Goal: Task Accomplishment & Management: Manage account settings

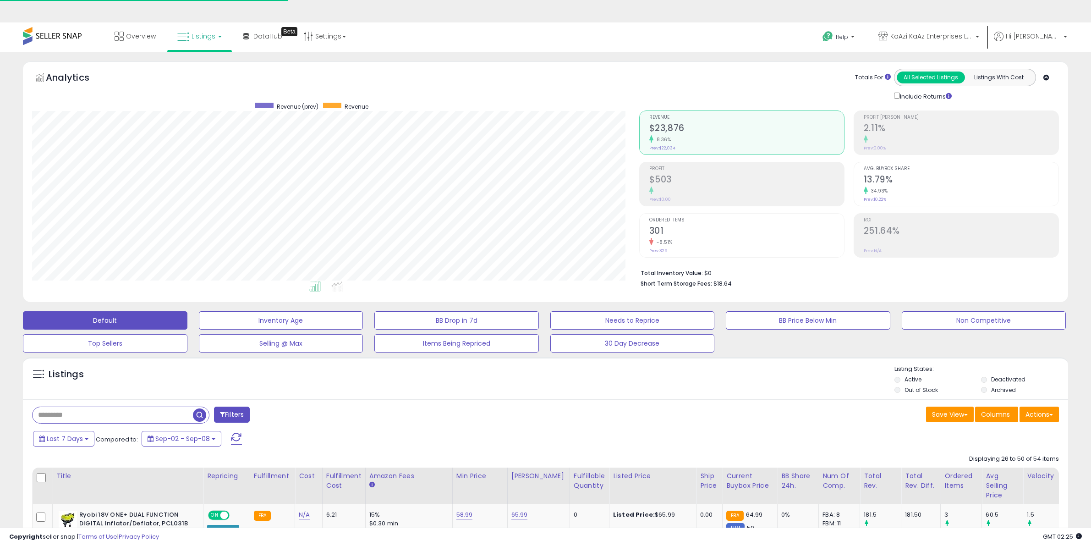
select select "**********"
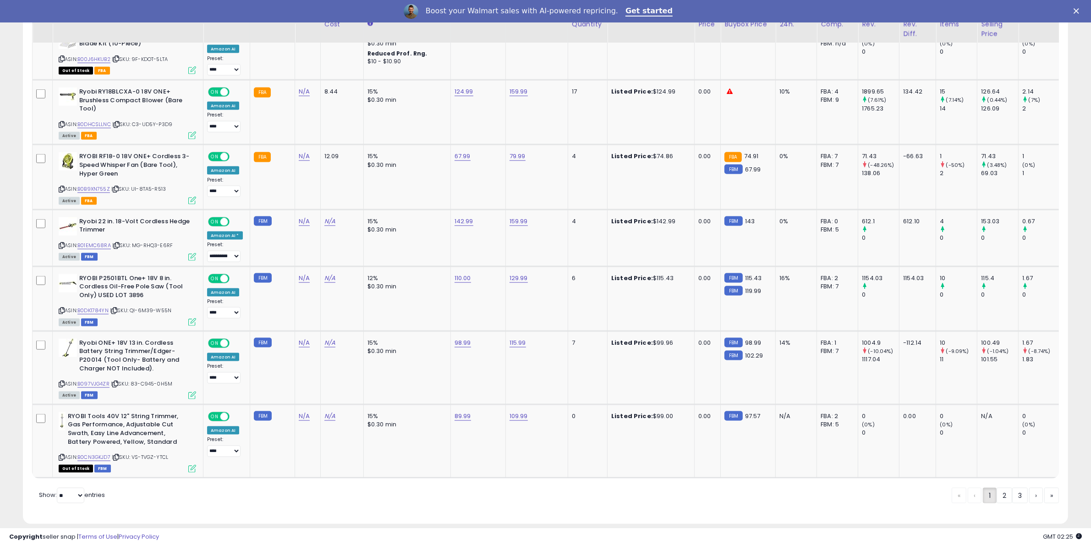
scroll to position [1634, 0]
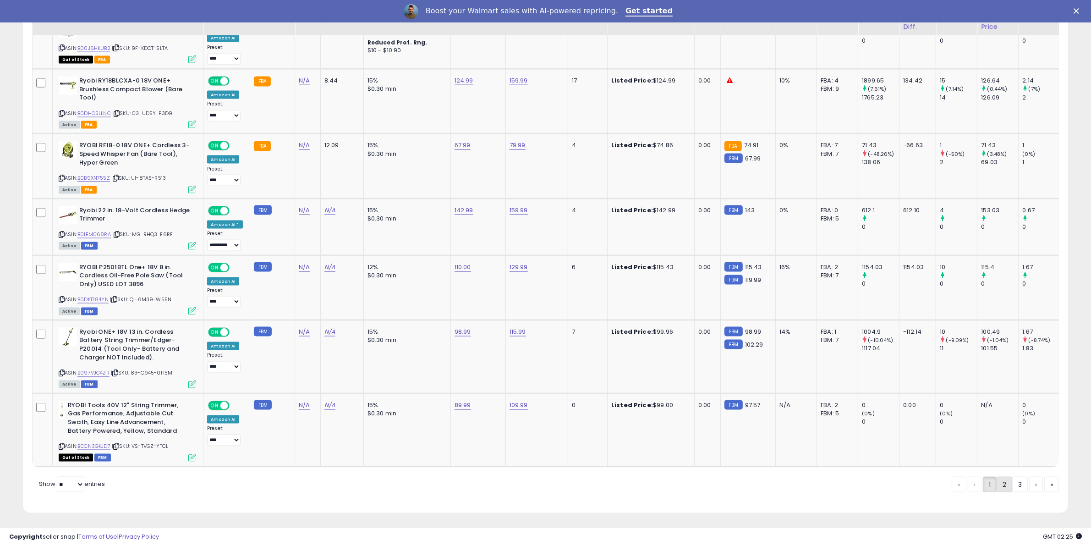
click at [1007, 486] on link "2" at bounding box center [1005, 485] width 16 height 16
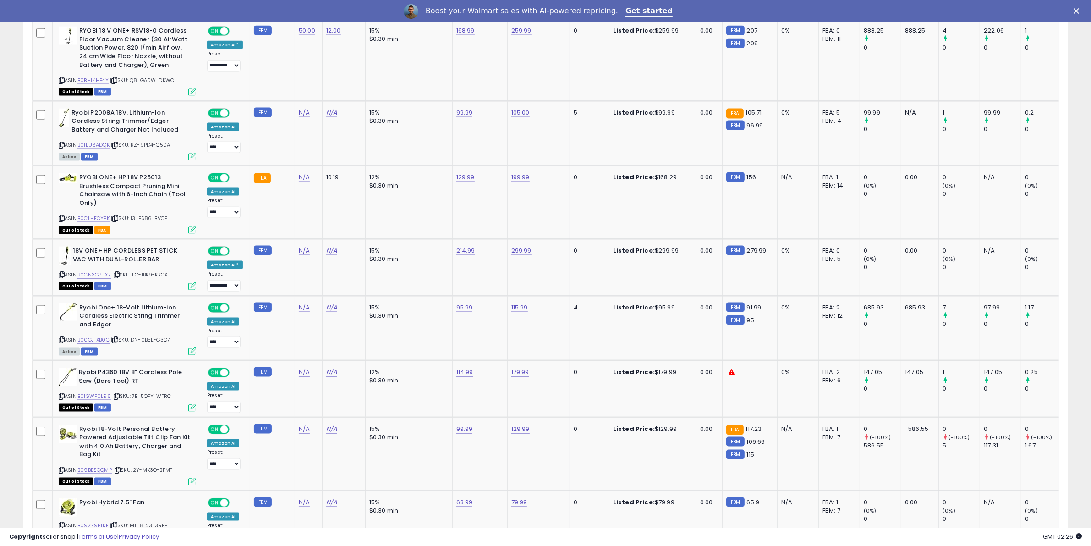
scroll to position [1594, 0]
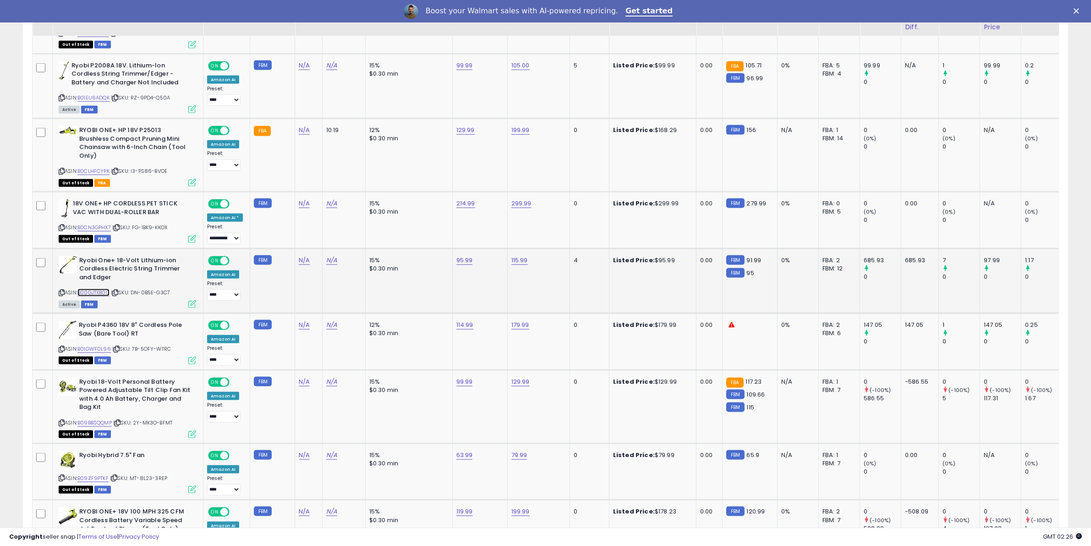
click at [110, 291] on link "B00GJTXB0C" at bounding box center [93, 293] width 32 height 8
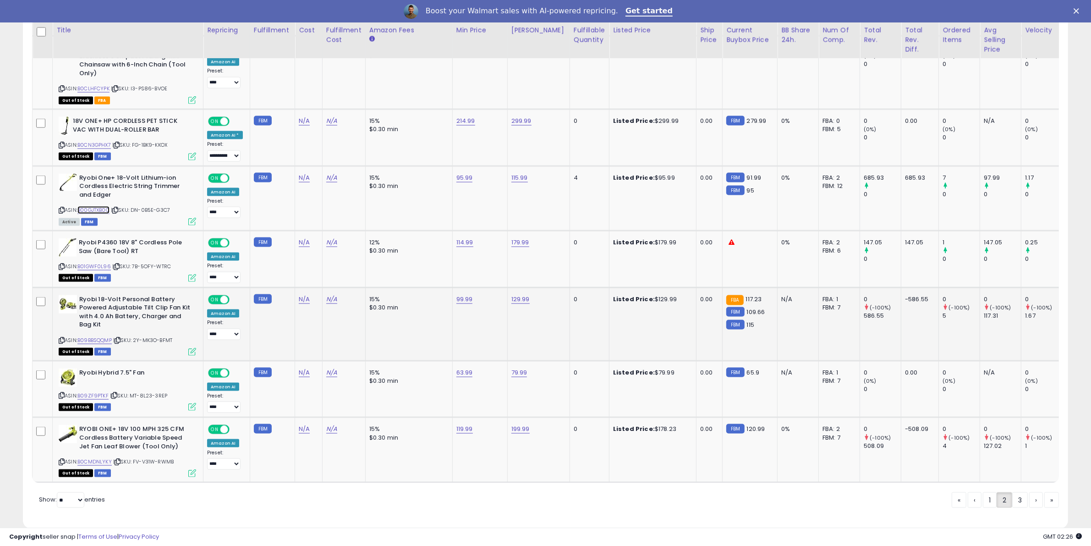
scroll to position [1699, 0]
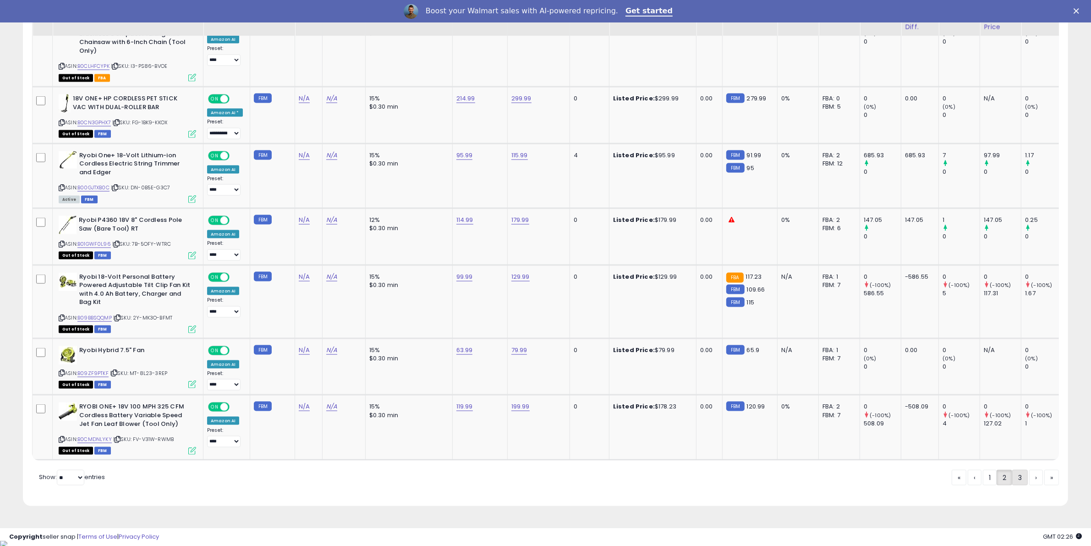
click at [1012, 477] on link "3" at bounding box center [1020, 478] width 16 height 16
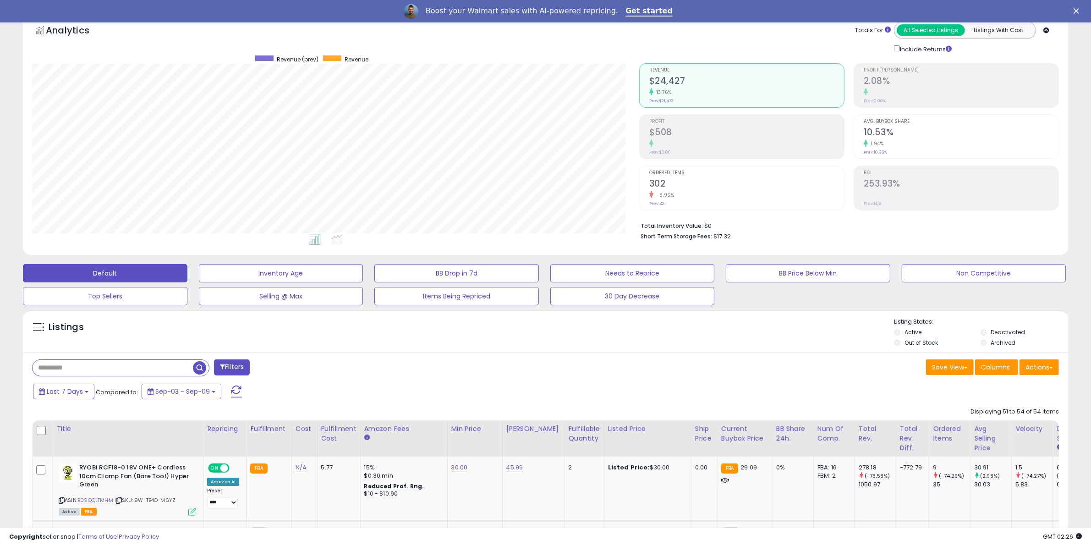
scroll to position [306, 0]
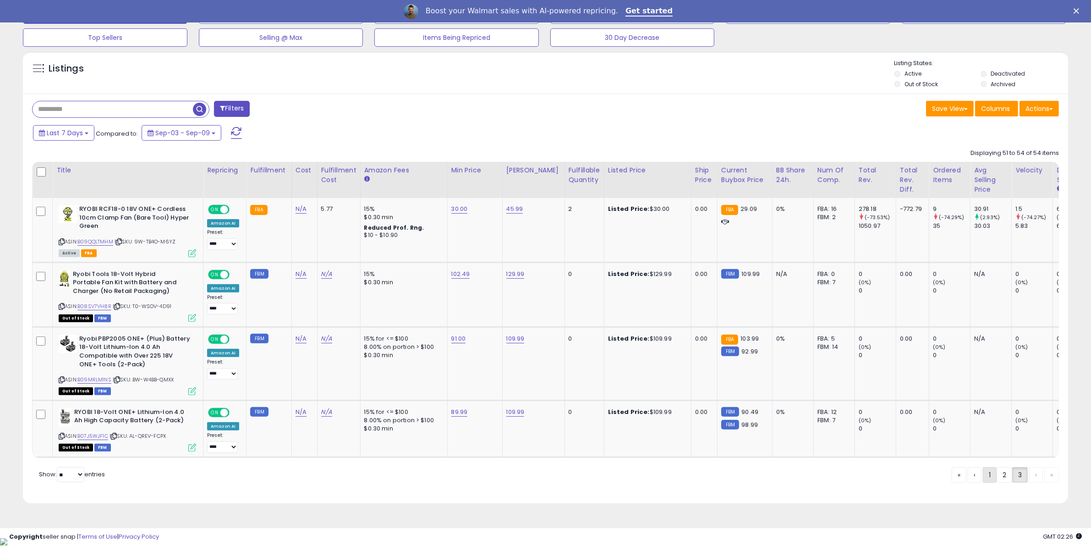
click at [986, 480] on link "1" at bounding box center [990, 475] width 14 height 16
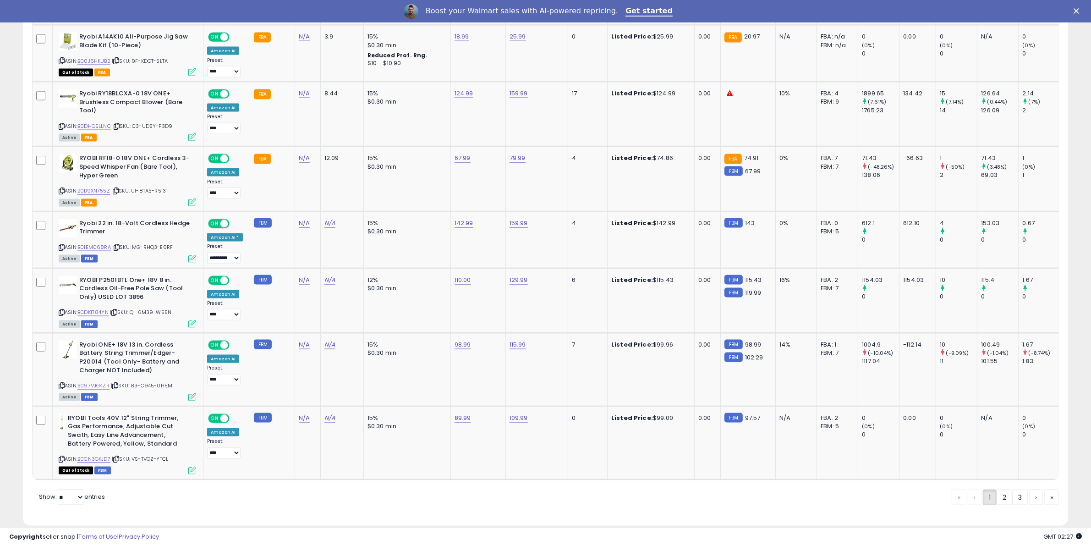
scroll to position [1623, 0]
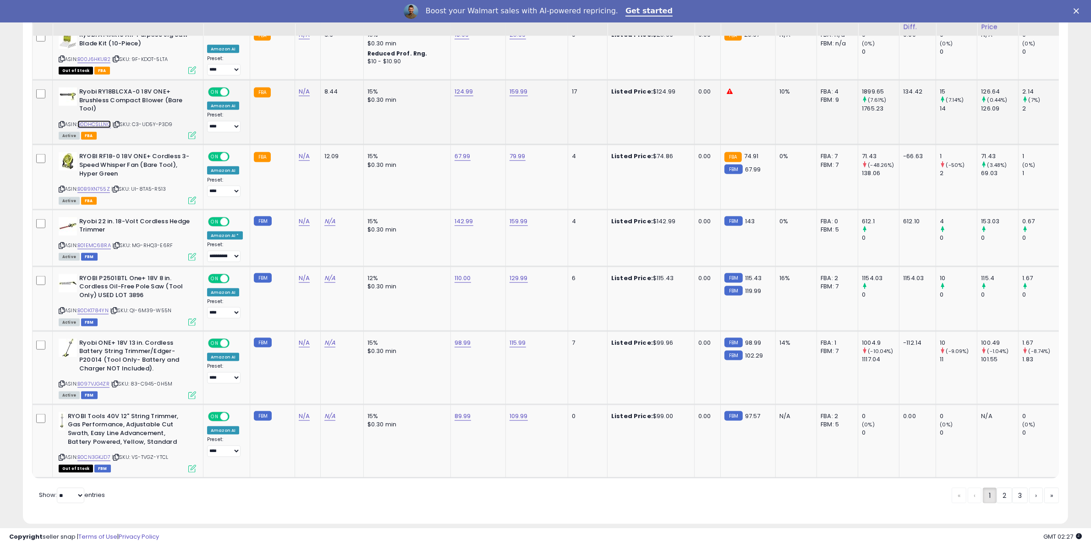
click at [104, 121] on link "B0DHCSLLNC" at bounding box center [93, 125] width 33 height 8
click at [462, 87] on link "124.99" at bounding box center [464, 91] width 19 height 9
drag, startPoint x: 408, startPoint y: 62, endPoint x: 402, endPoint y: 60, distance: 6.1
click at [402, 60] on input "******" at bounding box center [432, 59] width 82 height 16
type input "******"
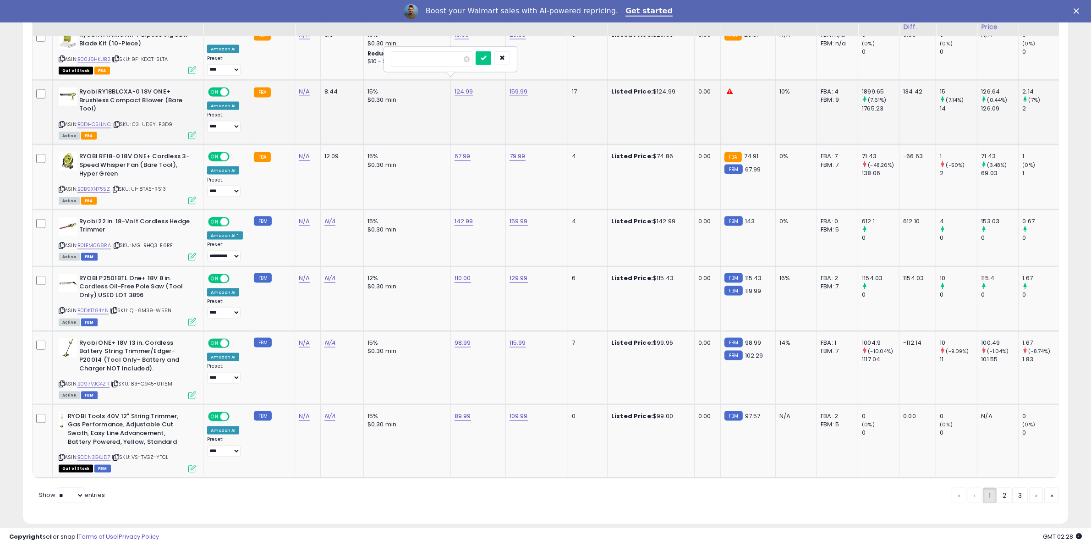
click button "submit" at bounding box center [484, 58] width 16 height 14
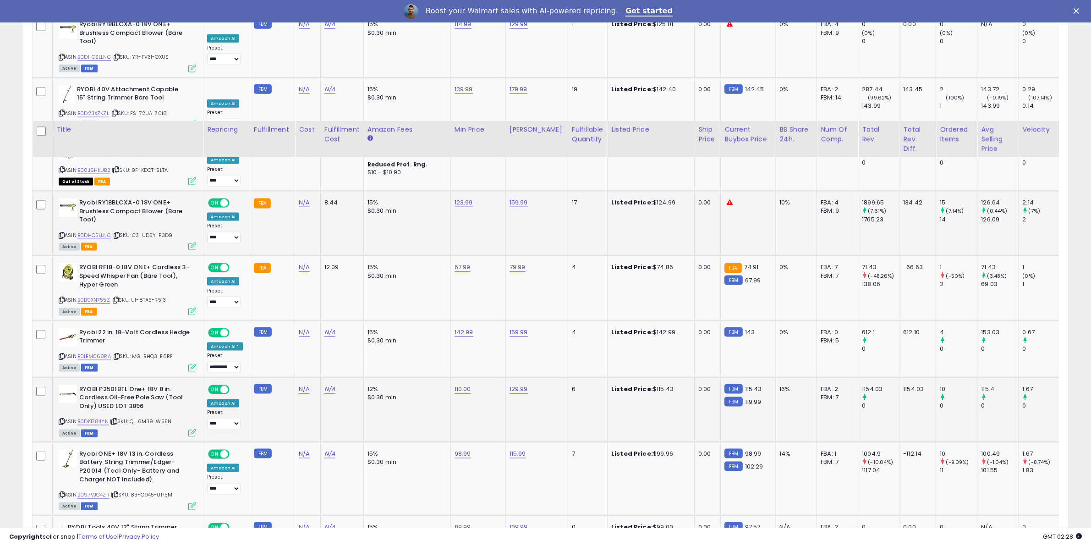
scroll to position [1634, 0]
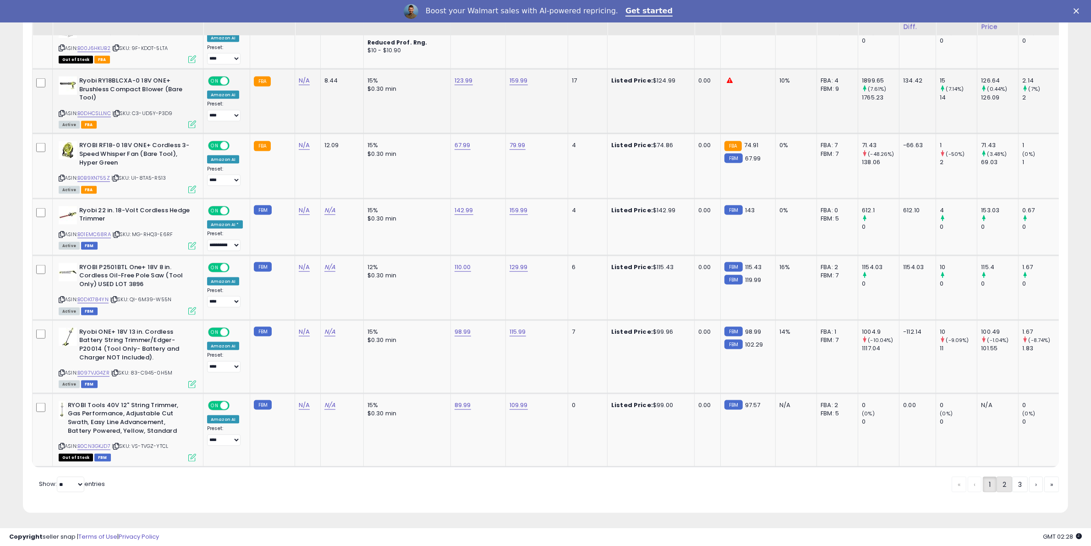
click at [1006, 487] on link "2" at bounding box center [1005, 485] width 16 height 16
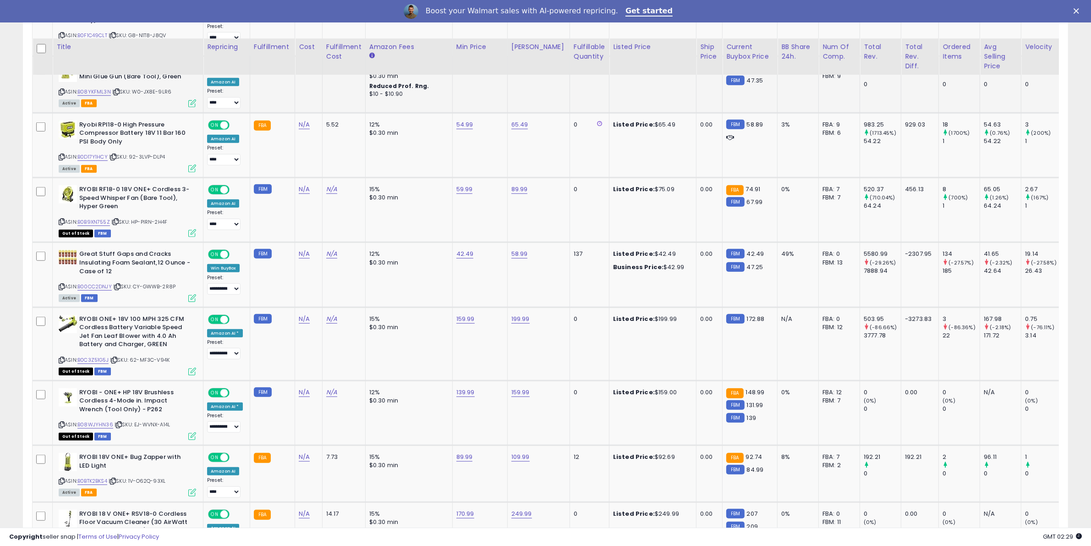
scroll to position [964, 0]
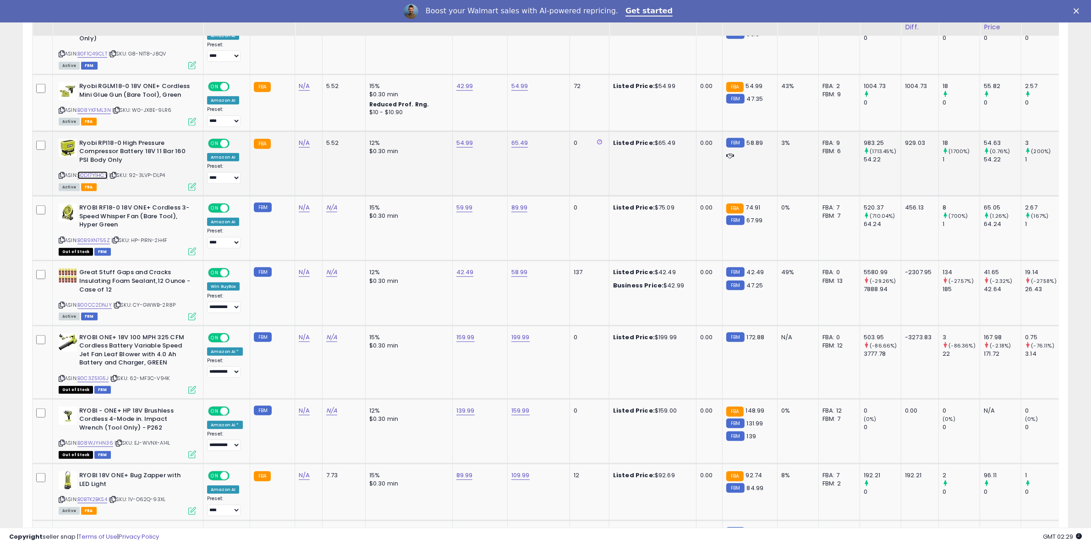
click at [101, 175] on link "B0D17Y1HCY" at bounding box center [92, 175] width 30 height 8
